Goal: Information Seeking & Learning: Learn about a topic

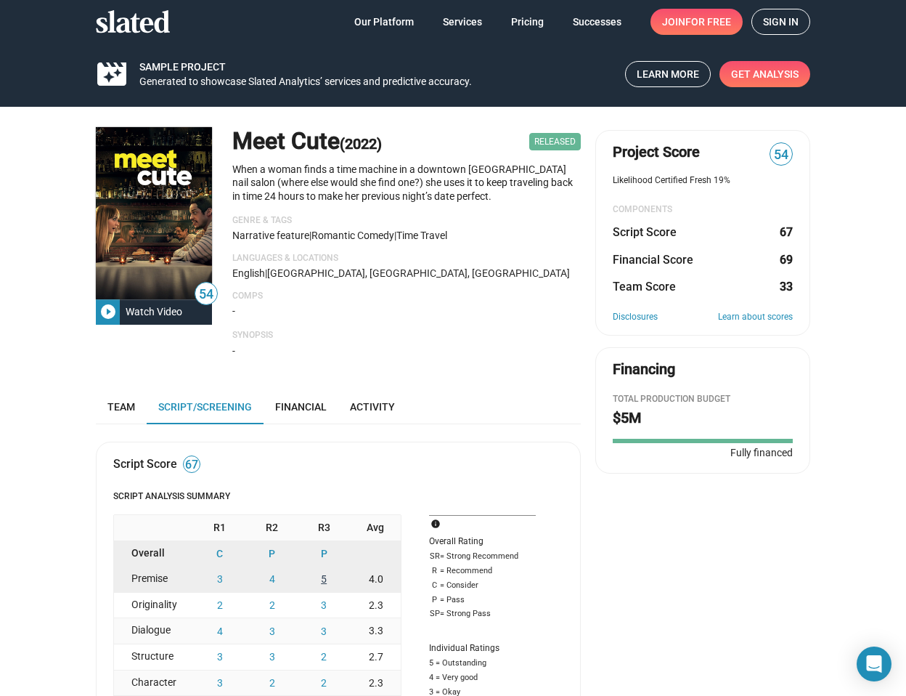
scroll to position [1, 0]
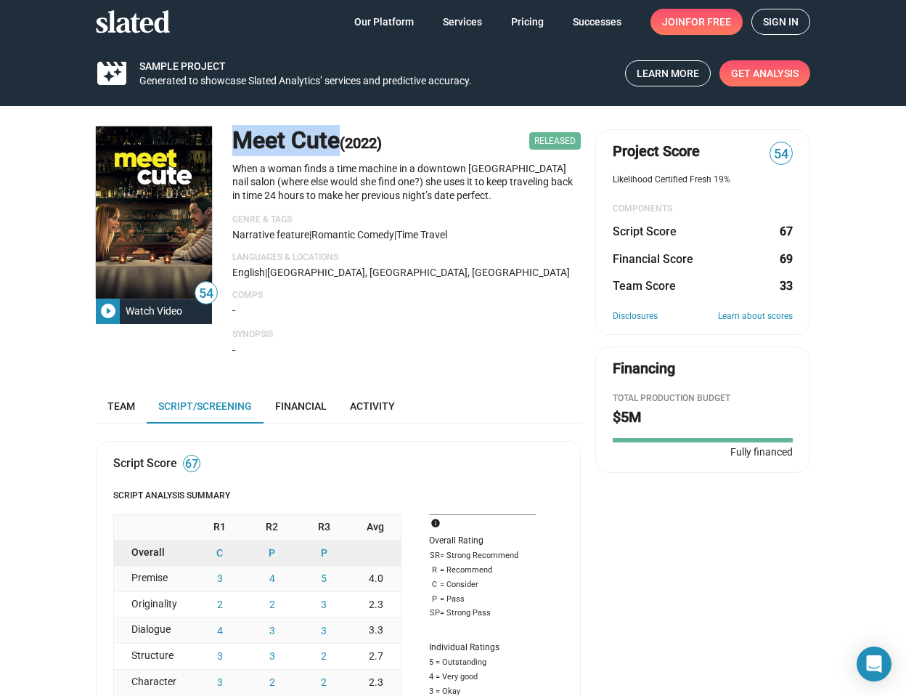
drag, startPoint x: 232, startPoint y: 137, endPoint x: 331, endPoint y: 139, distance: 99.5
click at [331, 139] on h1 "Meet [PERSON_NAME] (2022)" at bounding box center [307, 140] width 150 height 31
copy h1 "Meet Cute"
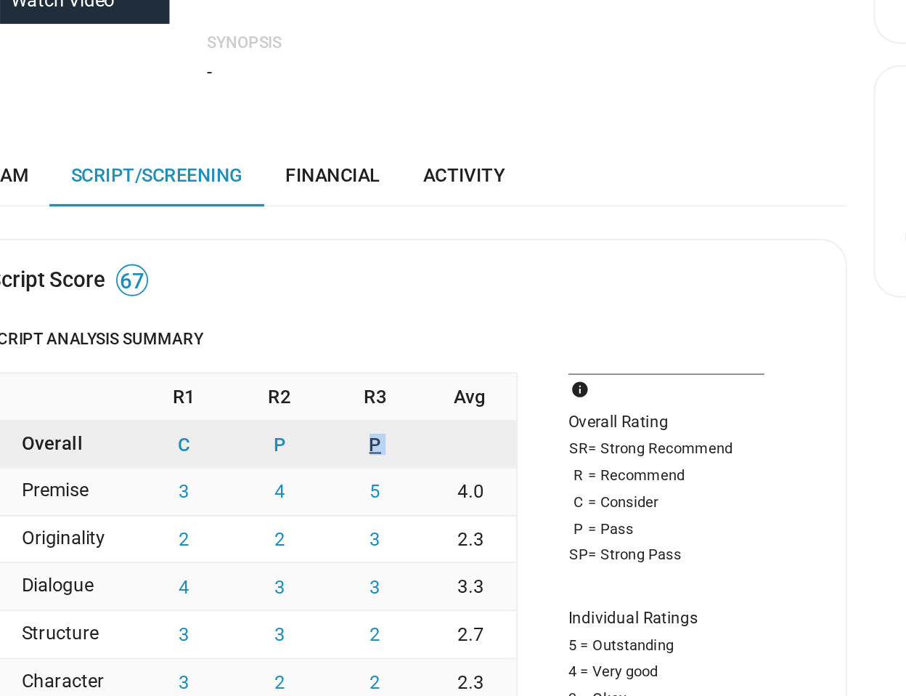
drag, startPoint x: 349, startPoint y: 442, endPoint x: 296, endPoint y: 442, distance: 53.7
click at [296, 442] on div "C P P" at bounding box center [297, 442] width 207 height 25
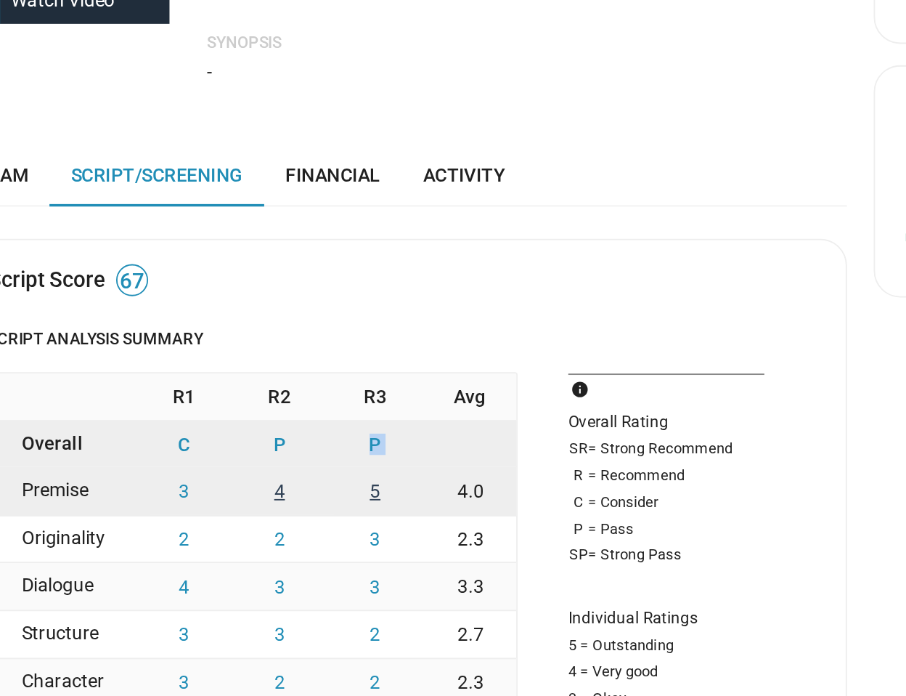
drag, startPoint x: 291, startPoint y: 476, endPoint x: 341, endPoint y: 476, distance: 50.1
click at [341, 476] on div "3 4 5 4.0" at bounding box center [297, 467] width 207 height 25
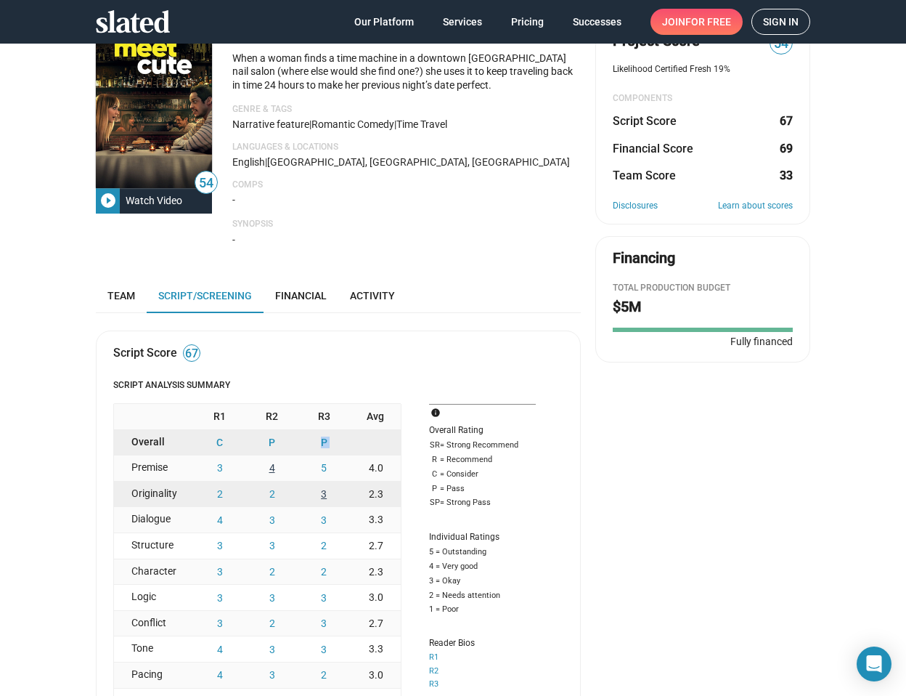
scroll to position [0, 0]
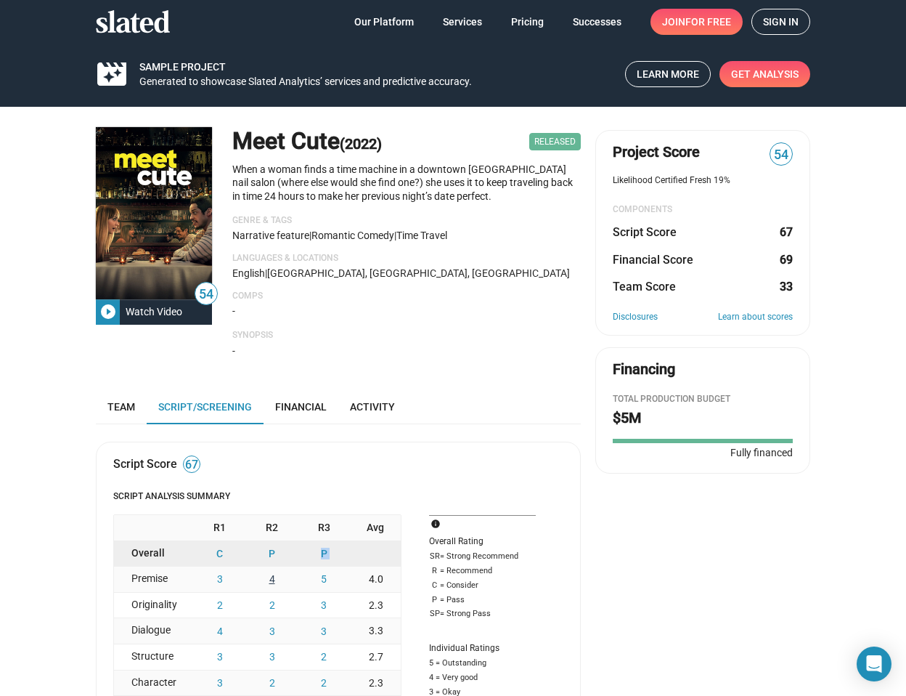
copy button "P"
drag, startPoint x: 223, startPoint y: 139, endPoint x: 335, endPoint y: 139, distance: 112.6
click at [335, 139] on div "54 play_circle_filled Watch Video Meet Cute (2022) Released When a woman finds …" at bounding box center [338, 248] width 485 height 242
copy h1 "Meet Cute"
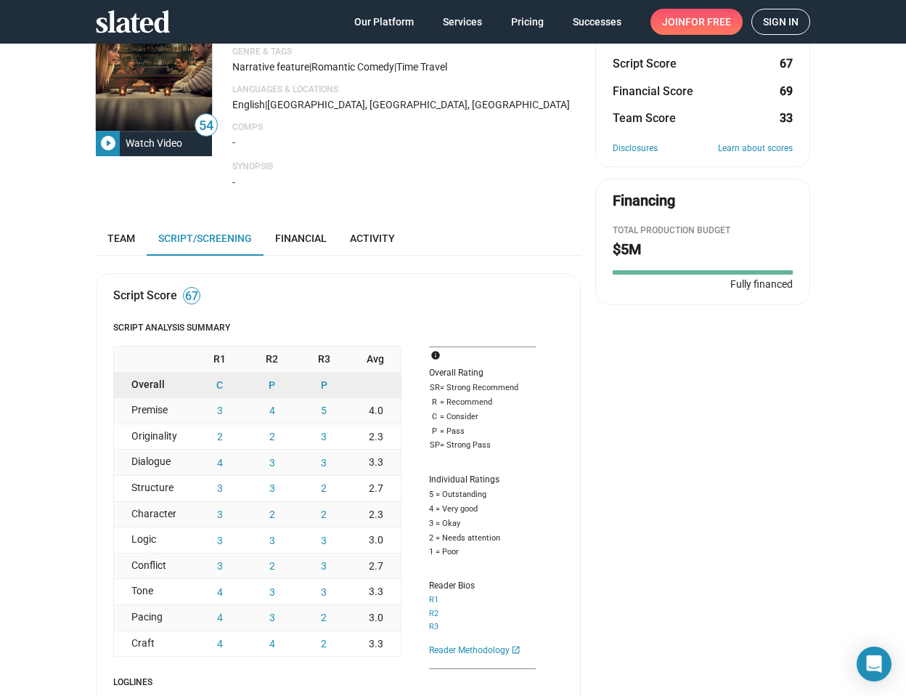
scroll to position [169, 0]
drag, startPoint x: 348, startPoint y: 412, endPoint x: 199, endPoint y: 412, distance: 148.9
click at [199, 412] on div "3 4 5 4.0" at bounding box center [297, 409] width 207 height 25
